Goal: Transaction & Acquisition: Obtain resource

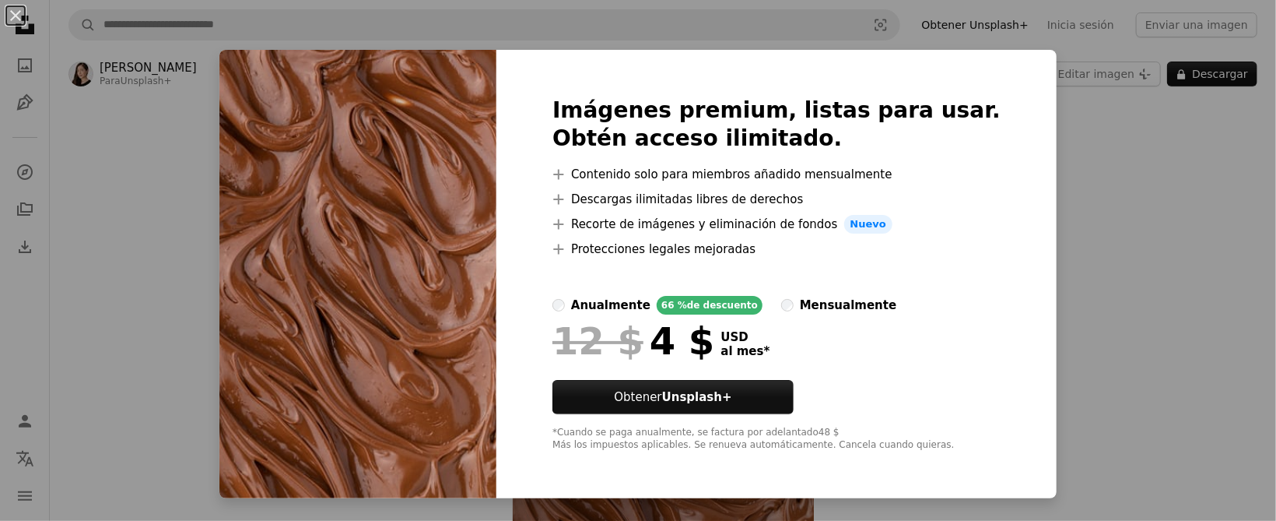
click at [1089, 186] on div "An X shape Imágenes premium, listas para usar. Obtén acceso ilimitado. A plus s…" at bounding box center [638, 260] width 1276 height 521
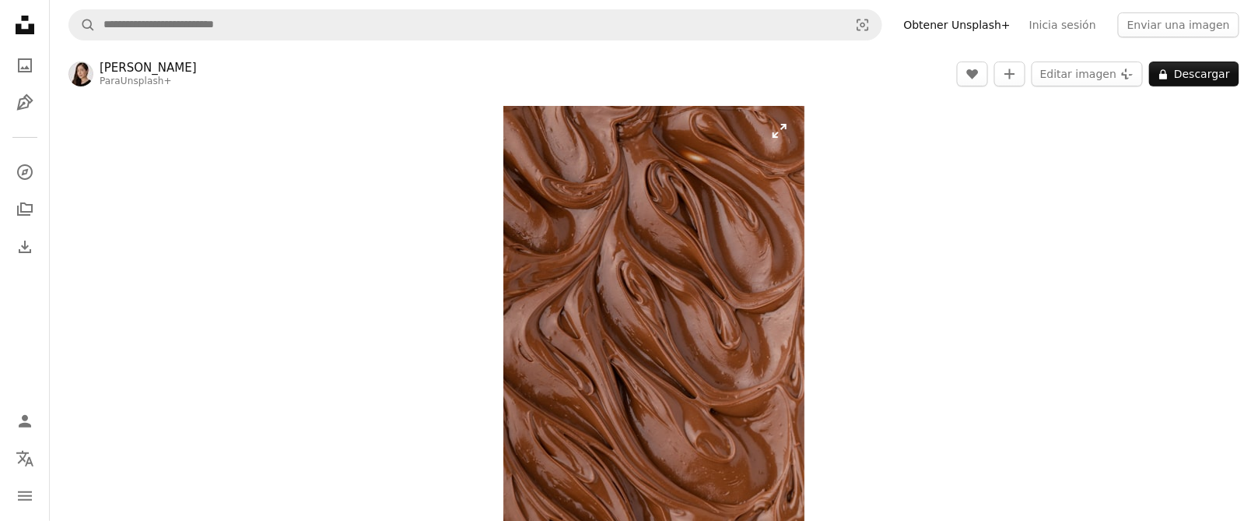
click at [718, 273] on img "Ampliar en esta imagen" at bounding box center [654, 332] width 301 height 452
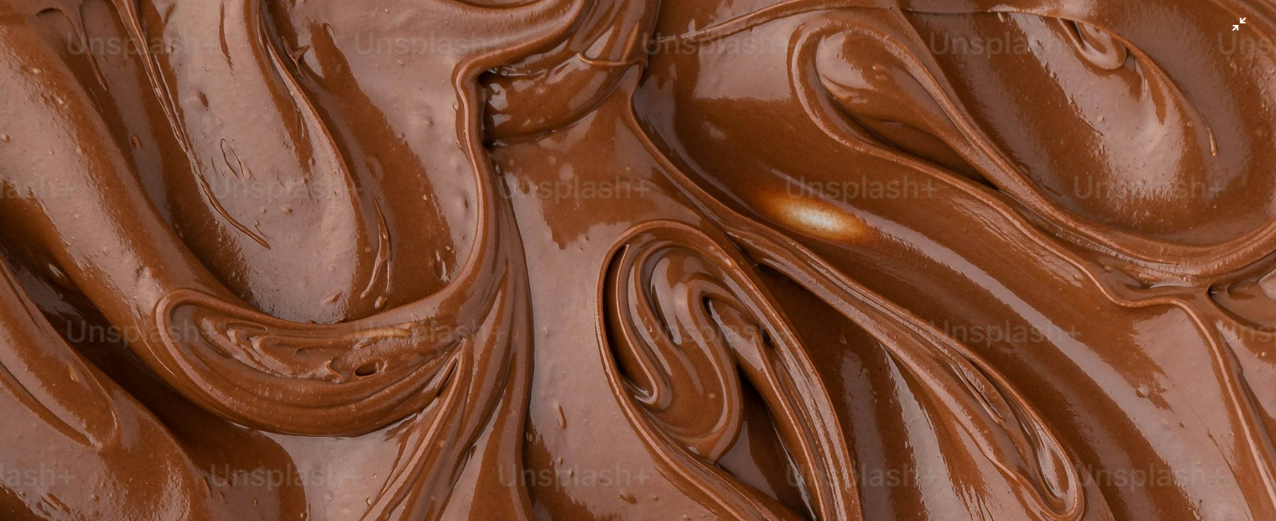
scroll to position [672, 0]
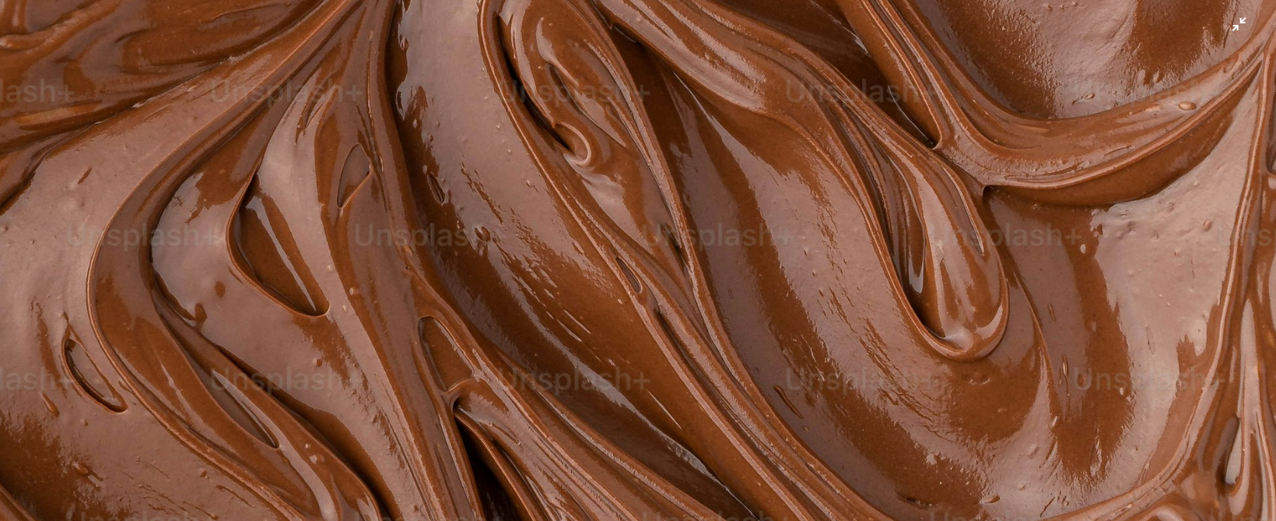
click at [851, 231] on img "Reducir el zoom en esta imagen" at bounding box center [638, 286] width 1278 height 1917
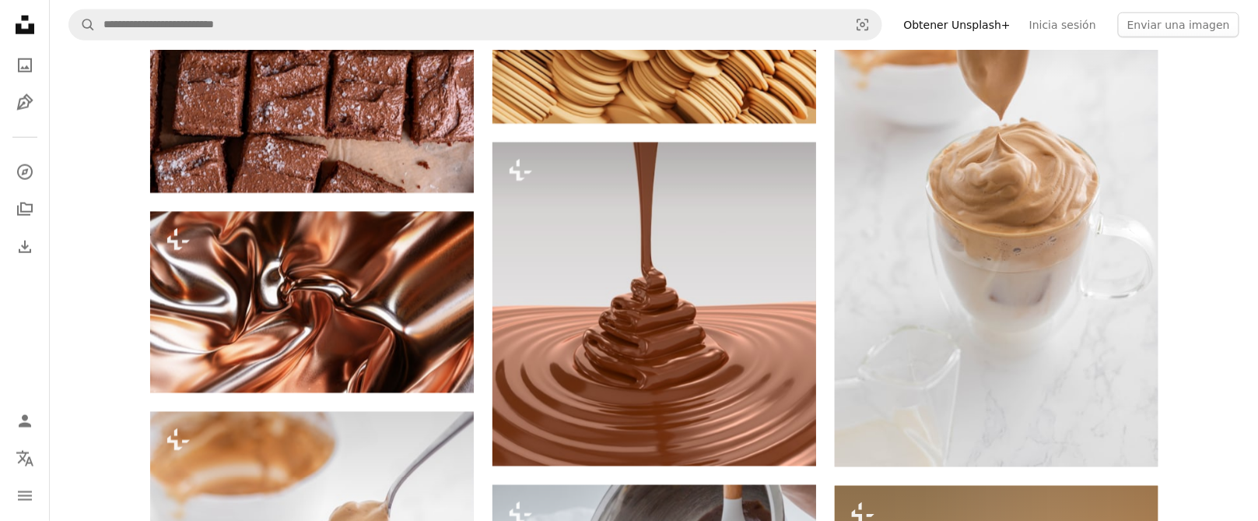
scroll to position [2721, 0]
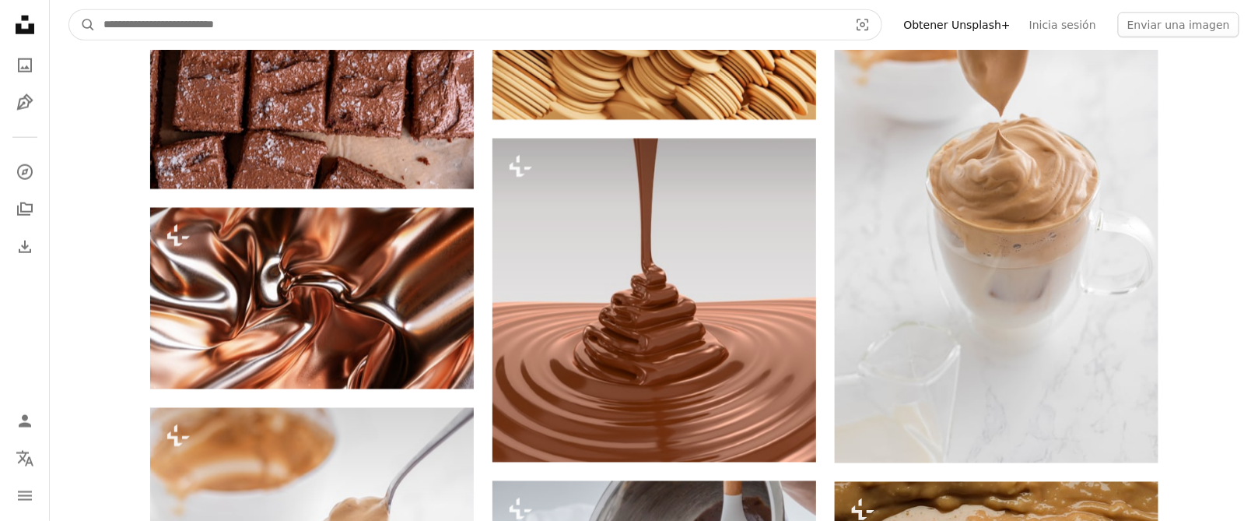
click at [242, 17] on input "Encuentra imágenes en todo el sitio" at bounding box center [470, 25] width 749 height 30
type input "********"
click button "A magnifying glass" at bounding box center [82, 25] width 26 height 30
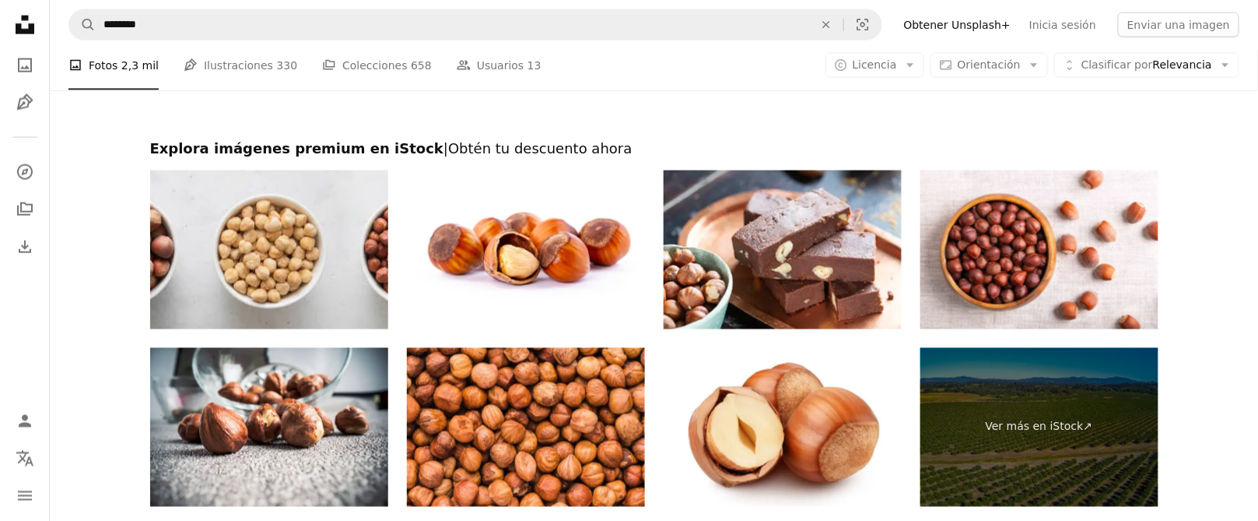
scroll to position [3034, 0]
